Goal: Task Accomplishment & Management: Use online tool/utility

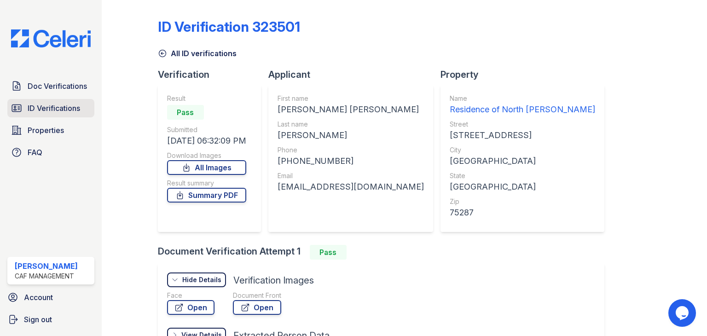
scroll to position [46, 0]
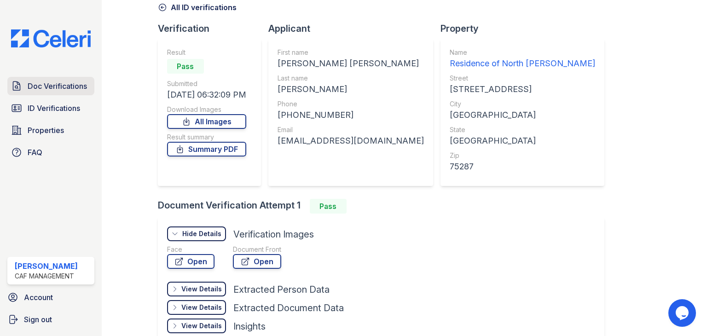
click at [60, 88] on span "Doc Verifications" at bounding box center [57, 86] width 59 height 11
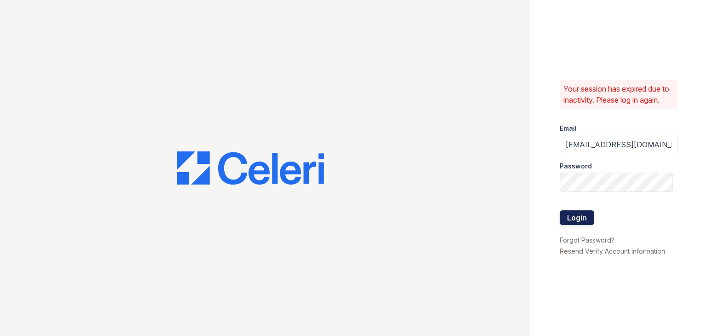
click at [565, 220] on button "Login" at bounding box center [577, 217] width 35 height 15
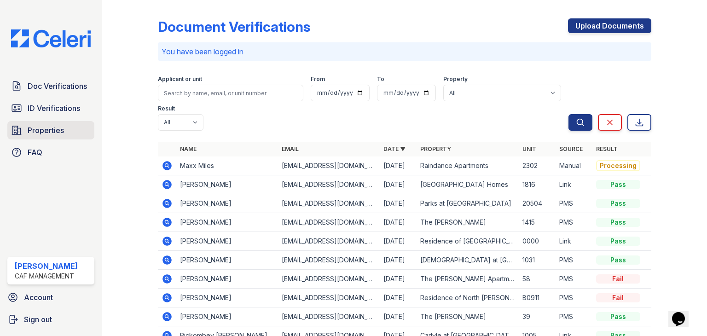
drag, startPoint x: 39, startPoint y: 132, endPoint x: 63, endPoint y: 123, distance: 25.3
click at [39, 132] on span "Properties" at bounding box center [46, 130] width 36 height 11
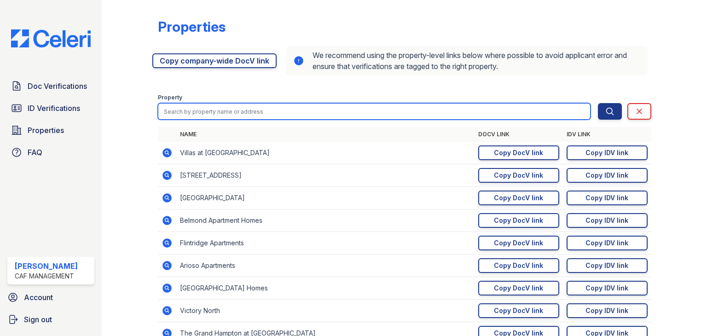
click at [389, 109] on input "search" at bounding box center [374, 111] width 433 height 17
type input "recidence"
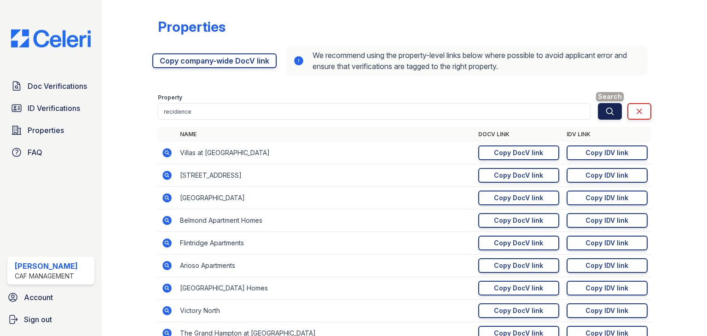
click at [608, 113] on button "Search" at bounding box center [610, 111] width 24 height 17
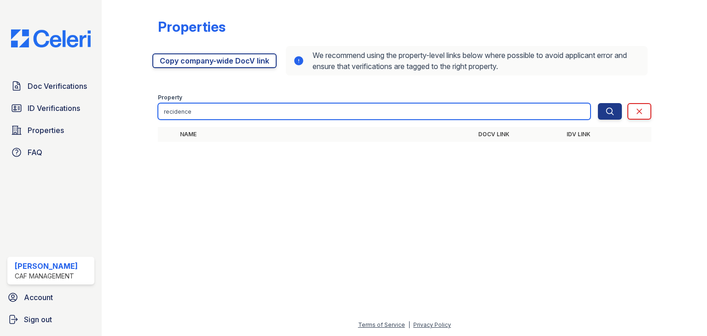
click at [242, 114] on input "recidence" at bounding box center [374, 111] width 433 height 17
drag, startPoint x: 242, startPoint y: 114, endPoint x: 122, endPoint y: 113, distance: 119.8
click at [122, 113] on div "Properties https://app.getceleri.com/7634b29e-dcec-466d-af0f-01d1f9ad1ece/submi…" at bounding box center [405, 83] width 576 height 166
type input "residence"
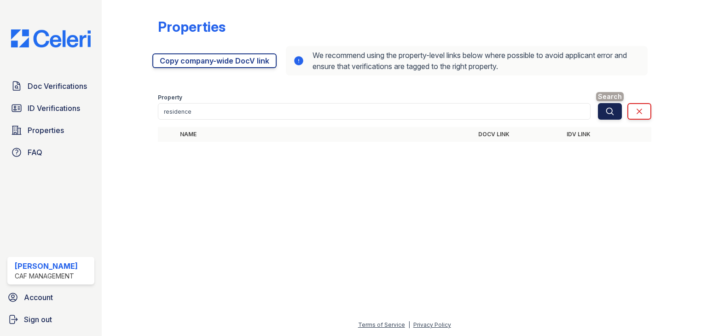
click at [614, 109] on icon "submit" at bounding box center [610, 111] width 9 height 9
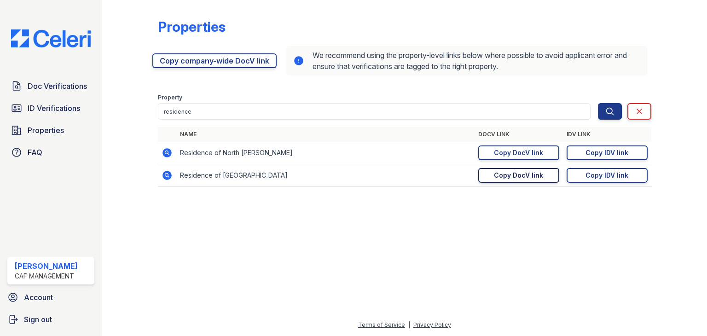
click at [521, 177] on div "Copy DocV link" at bounding box center [518, 175] width 49 height 9
click at [580, 176] on link "Copy IDV link Copy link" at bounding box center [607, 175] width 81 height 15
